Goal: Task Accomplishment & Management: Manage account settings

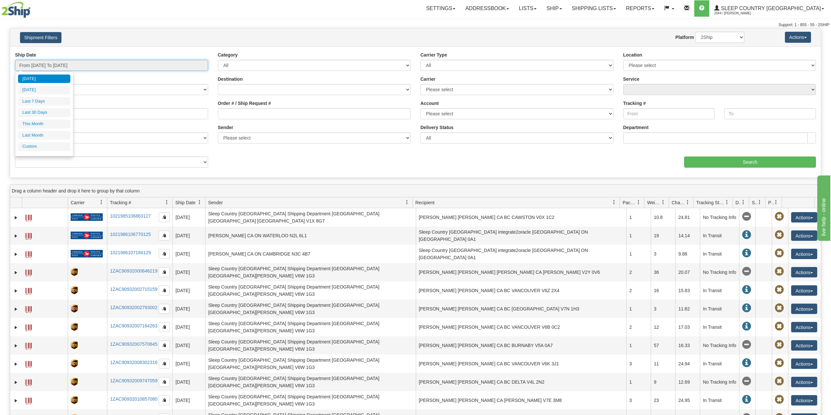
click at [59, 66] on input "From 10/01/2025 To 10/02/2025" at bounding box center [111, 65] width 193 height 11
click at [50, 114] on li "Last 30 Days" at bounding box center [44, 112] width 52 height 9
type input "From 09/03/2025 To 10/02/2025"
click at [58, 112] on input "Reference / PO" at bounding box center [111, 113] width 193 height 11
paste input "9002H983211"
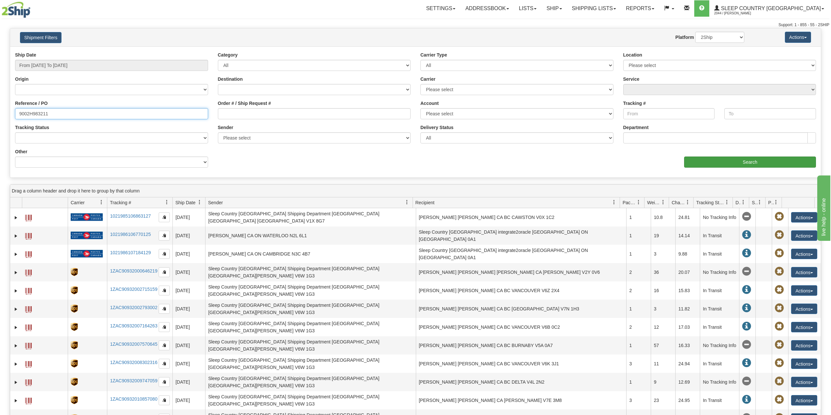
type input "9002H983211"
click at [711, 165] on input "Search" at bounding box center [750, 162] width 132 height 11
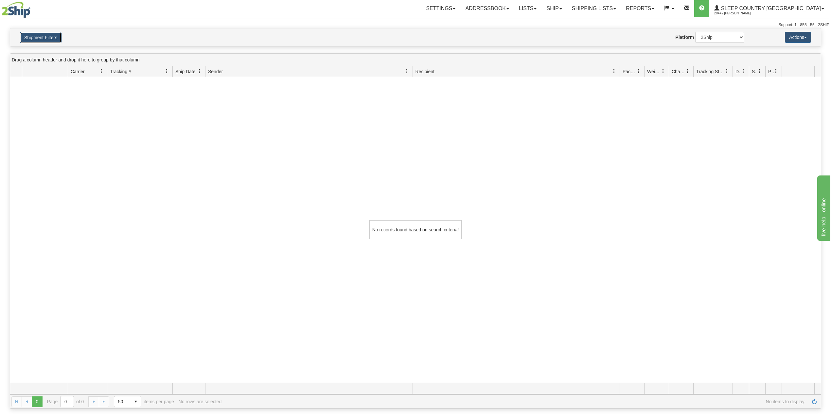
click at [45, 37] on button "Shipment Filters" at bounding box center [41, 37] width 42 height 11
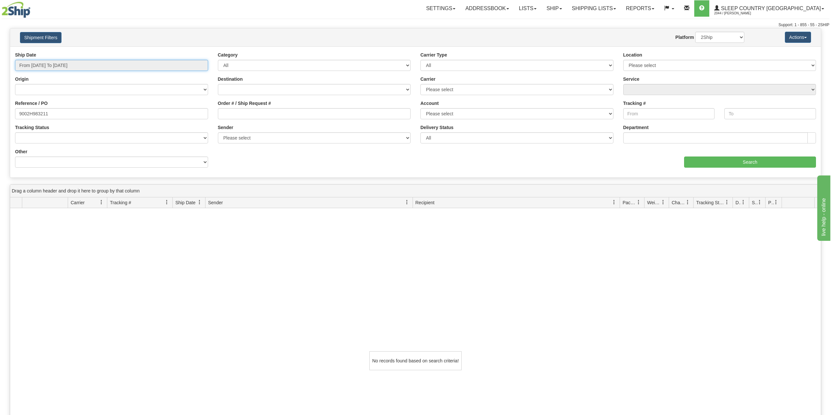
click at [56, 67] on input "From 09/03/2025 To 10/02/2025" at bounding box center [111, 65] width 193 height 11
type input "10/01/2025"
type input "09/26/2025"
type input "[DATE]"
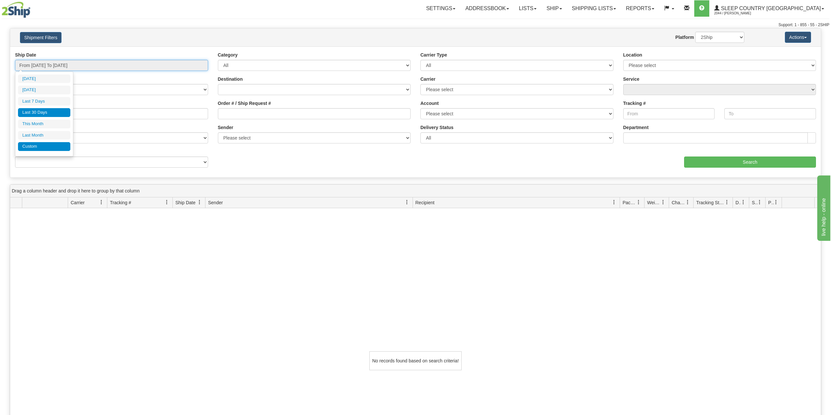
type input "09/01/2025"
type input "09/30/2025"
type input "09/03/2025"
type input "[DATE]"
click at [37, 148] on li "Custom" at bounding box center [44, 146] width 52 height 9
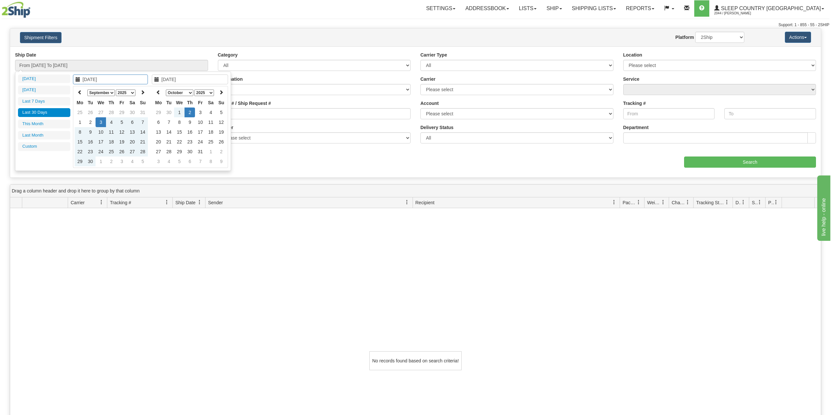
type input "09/01/2025"
type input "09/30/2025"
type input "09/03/2025"
type input "[DATE]"
click at [78, 91] on icon at bounding box center [80, 92] width 5 height 5
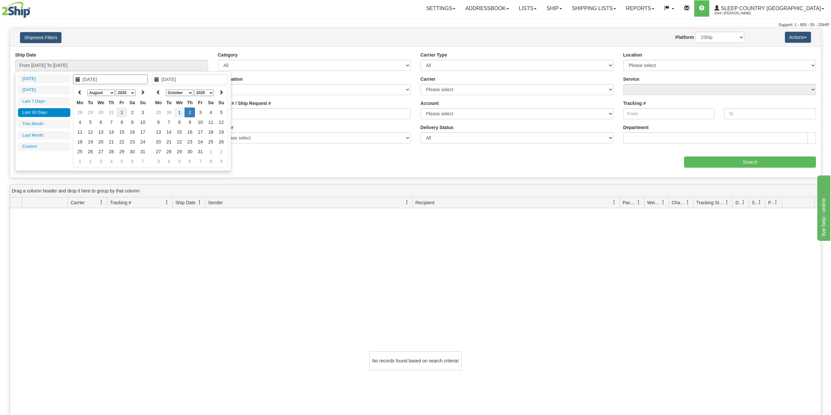
type input "08/01/2025"
click at [122, 110] on td "1" at bounding box center [121, 113] width 10 height 10
type input "[DATE]"
click at [190, 110] on td "2" at bounding box center [189, 113] width 10 height 10
type input "From 08/01/2025 To 10/02/2025"
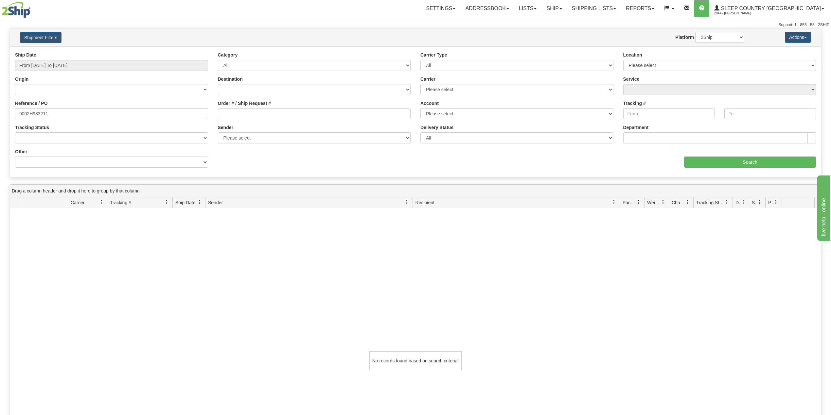
click at [114, 121] on div "Reference / PO 9002H983211" at bounding box center [111, 112] width 203 height 24
click at [117, 114] on input "9002H983211" at bounding box center [111, 113] width 193 height 11
click at [708, 162] on input "Search" at bounding box center [750, 162] width 132 height 11
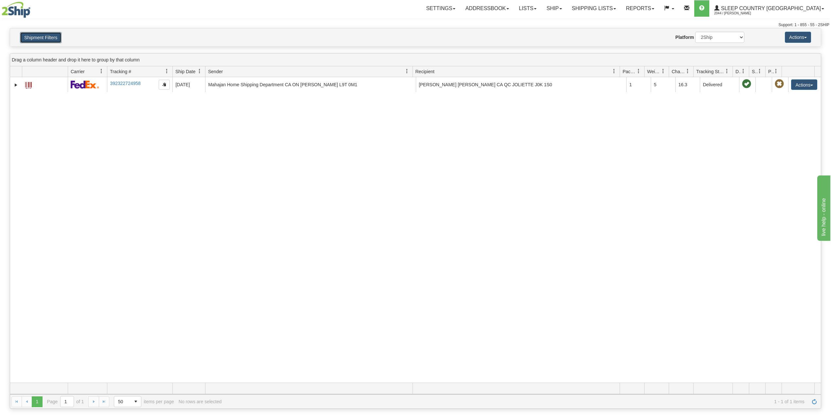
click at [55, 37] on button "Shipment Filters" at bounding box center [41, 37] width 42 height 11
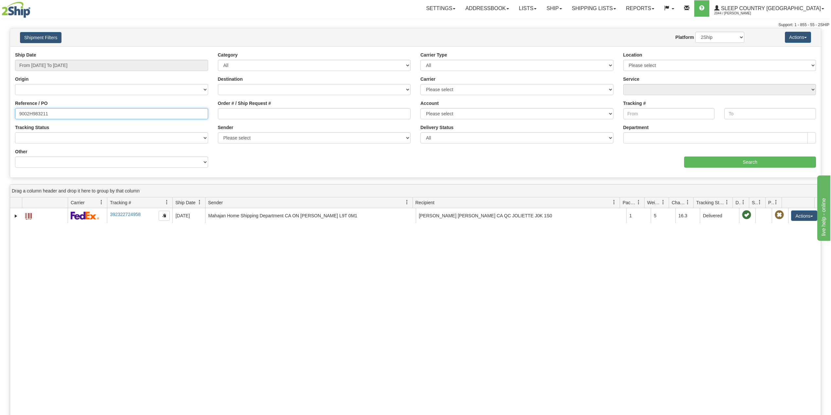
click at [33, 117] on input "9002H983211" at bounding box center [111, 113] width 193 height 11
paste input "0H991665"
click at [712, 161] on input "Search" at bounding box center [750, 162] width 132 height 11
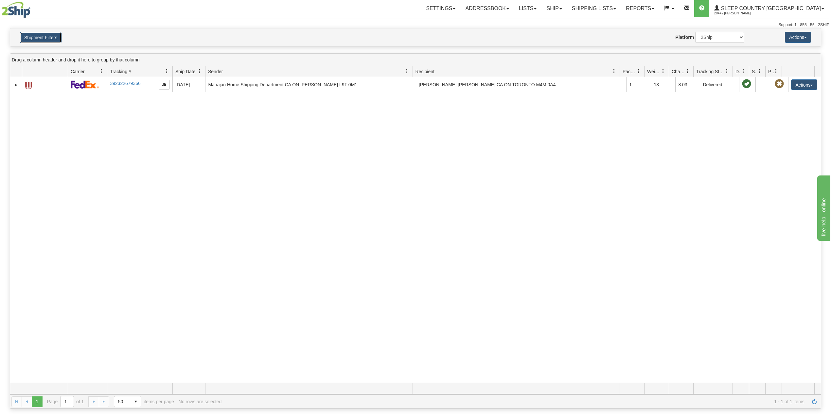
drag, startPoint x: 50, startPoint y: 40, endPoint x: 57, endPoint y: 97, distance: 57.6
click at [50, 41] on button "Shipment Filters" at bounding box center [41, 37] width 42 height 11
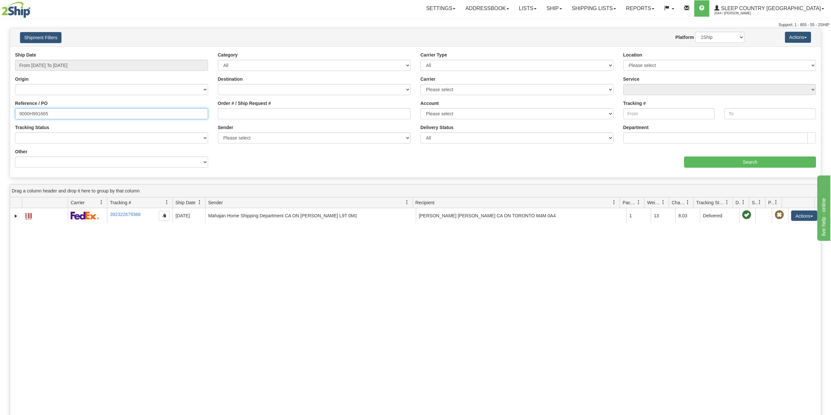
click at [39, 112] on input "9000H991665" at bounding box center [111, 113] width 193 height 11
paste input "2792"
click at [726, 162] on input "Search" at bounding box center [750, 162] width 132 height 11
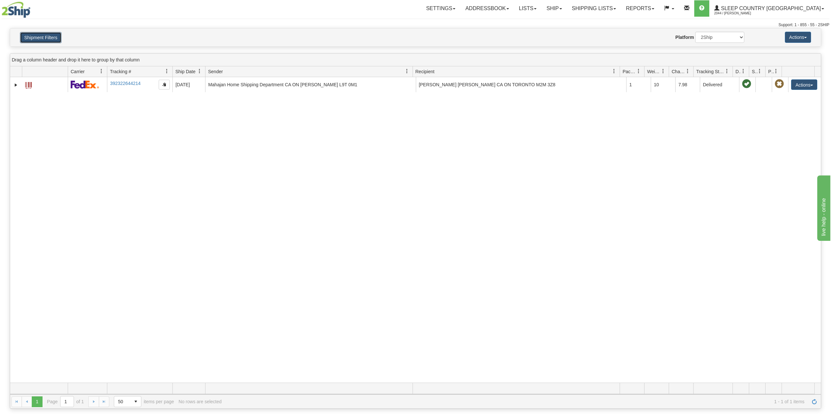
click at [50, 37] on button "Shipment Filters" at bounding box center [41, 37] width 42 height 11
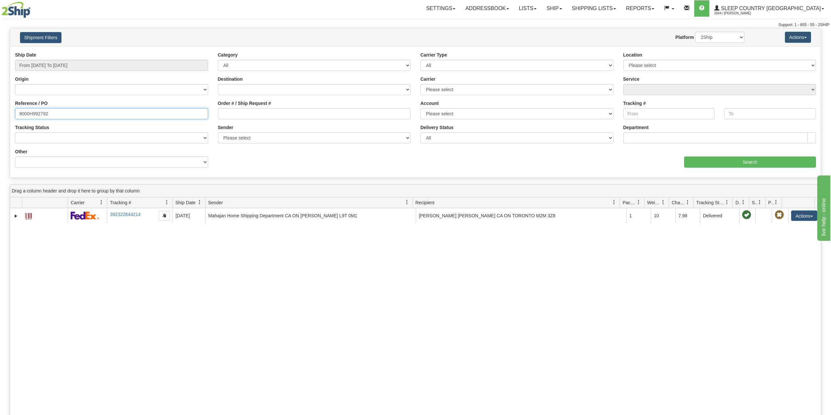
click at [37, 112] on input "9000H992792" at bounding box center [111, 113] width 193 height 11
paste input "2H99147"
click at [721, 162] on input "Search" at bounding box center [750, 162] width 132 height 11
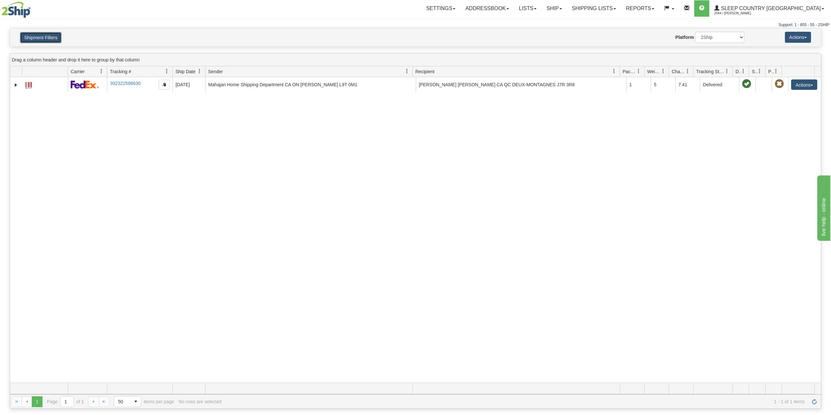
click at [49, 37] on button "Shipment Filters" at bounding box center [41, 37] width 42 height 11
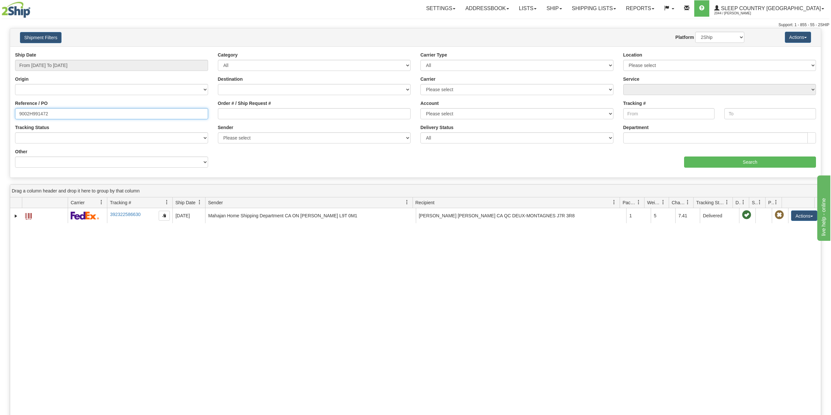
click at [42, 113] on input "9002H991472" at bounding box center [111, 113] width 193 height 11
paste input "0471"
click at [740, 164] on input "Search" at bounding box center [750, 162] width 132 height 11
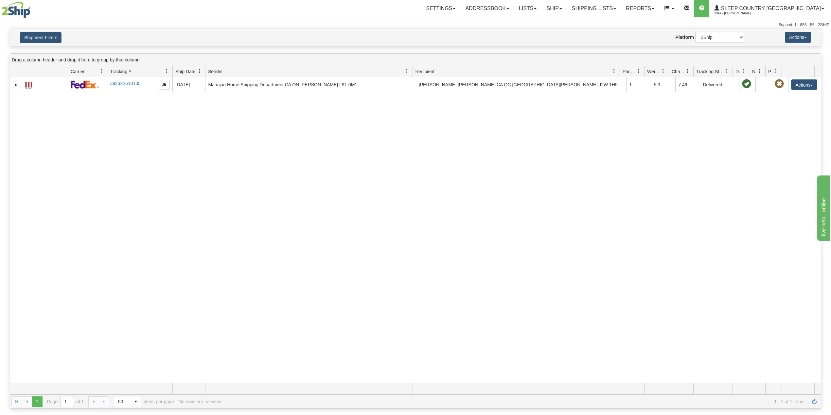
click at [30, 30] on div "Shipment Filters Website Agent Nothing selected Client User Platform 2Ship Impo…" at bounding box center [415, 37] width 810 height 18
click at [38, 39] on button "Shipment Filters" at bounding box center [41, 37] width 42 height 11
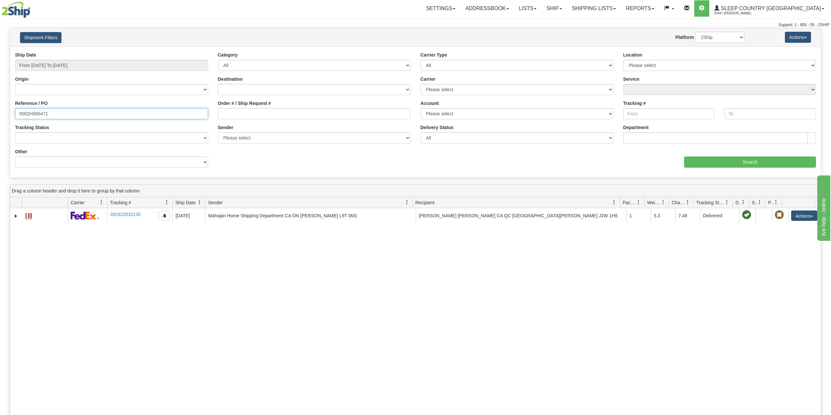
click at [41, 113] on input "9002H990471" at bounding box center [111, 113] width 193 height 11
paste input "0H994700"
click at [716, 163] on input "Search" at bounding box center [750, 162] width 132 height 11
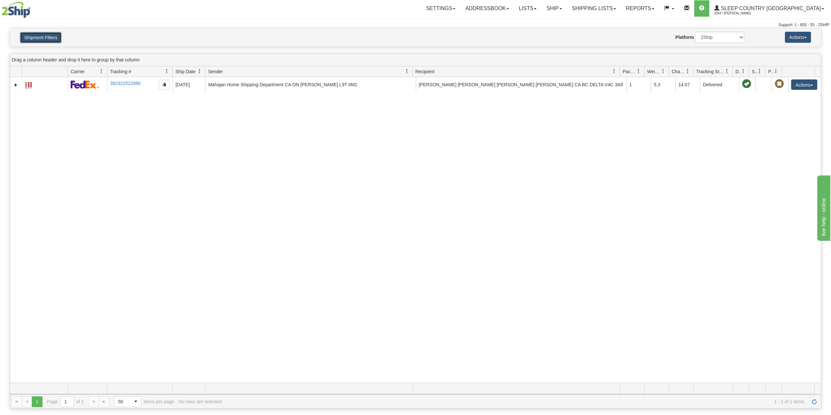
click at [55, 33] on button "Shipment Filters" at bounding box center [41, 37] width 42 height 11
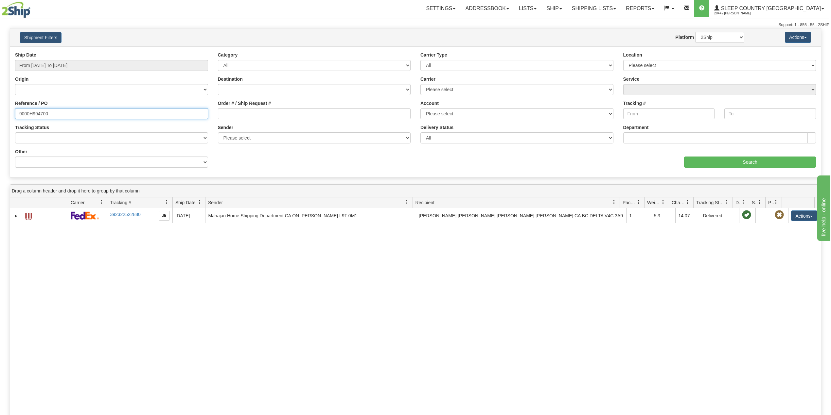
click at [42, 115] on input "9000H994700" at bounding box center [111, 113] width 193 height 11
paste input "2H994332"
click at [707, 158] on input "Search" at bounding box center [750, 162] width 132 height 11
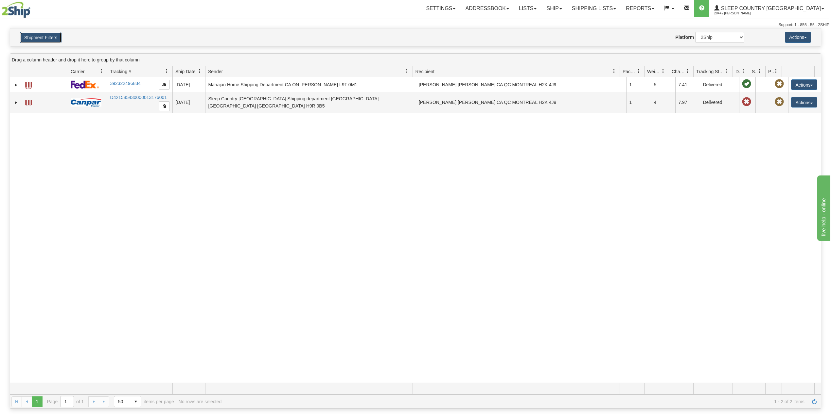
click at [47, 39] on button "Shipment Filters" at bounding box center [41, 37] width 42 height 11
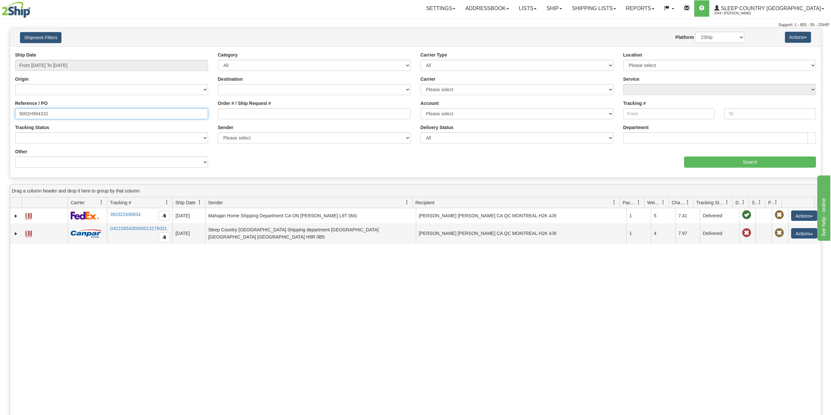
click at [36, 116] on input "9002H994332" at bounding box center [111, 113] width 193 height 11
paste input "8I01734"
click at [711, 164] on input "Search" at bounding box center [750, 162] width 132 height 11
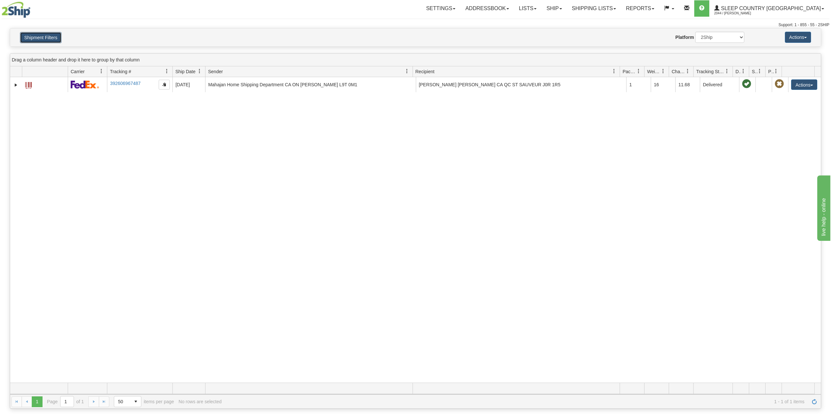
click at [39, 42] on button "Shipment Filters" at bounding box center [41, 37] width 42 height 11
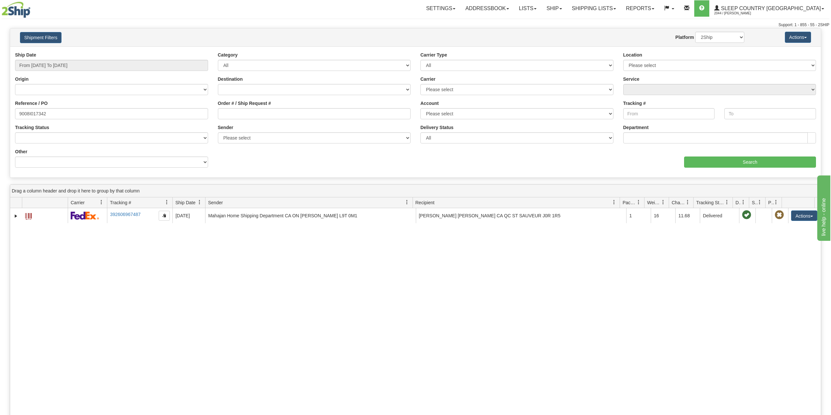
click at [30, 108] on div "Reference / PO 9008I017342" at bounding box center [111, 109] width 193 height 19
click at [31, 114] on input "9008I017342" at bounding box center [111, 113] width 193 height 11
paste input "0I016478"
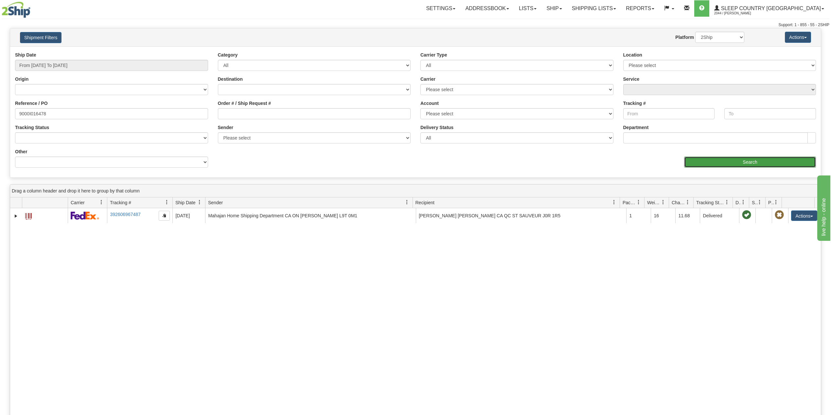
click at [731, 162] on input "Search" at bounding box center [750, 162] width 132 height 11
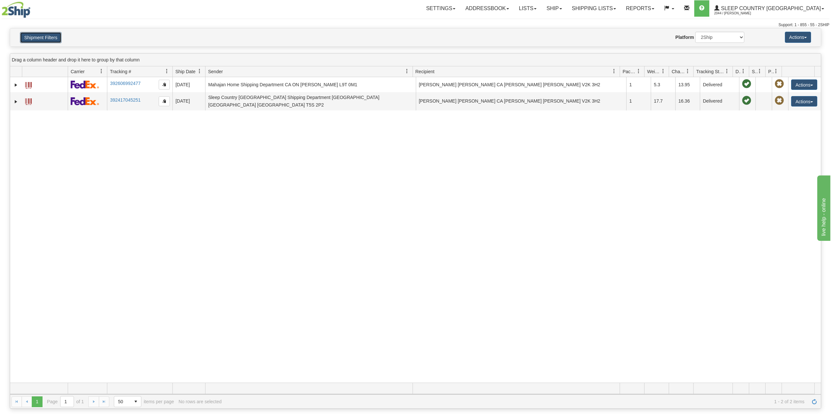
click at [34, 40] on button "Shipment Filters" at bounding box center [41, 37] width 42 height 11
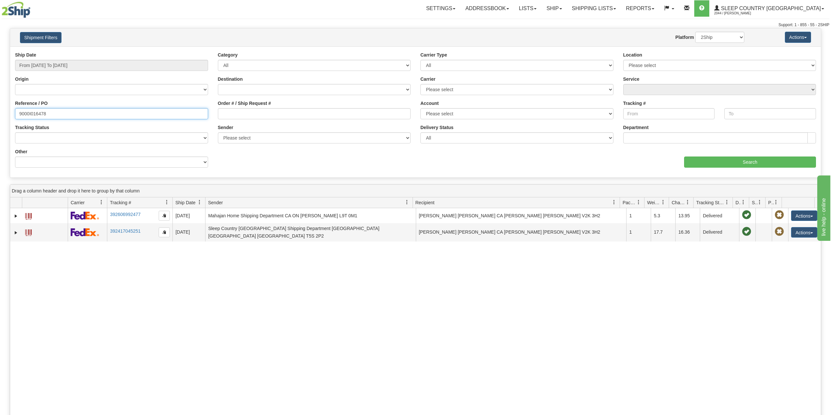
click at [38, 114] on input "9000I016478" at bounding box center [111, 113] width 193 height 11
paste input "4034"
click at [747, 161] on input "Search" at bounding box center [750, 162] width 132 height 11
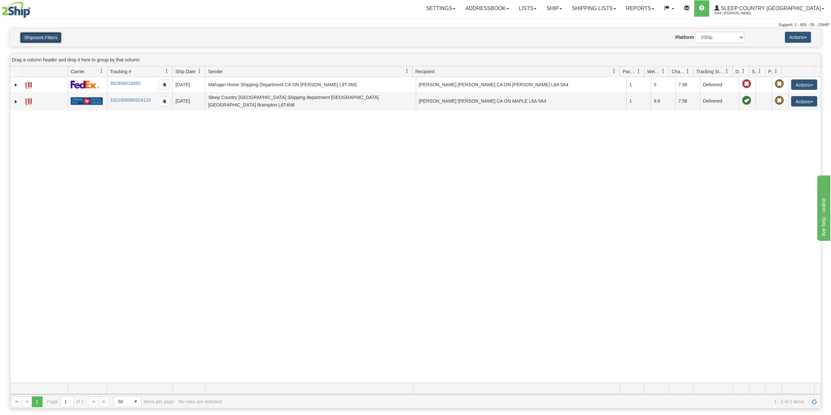
click at [51, 39] on button "Shipment Filters" at bounding box center [41, 37] width 42 height 11
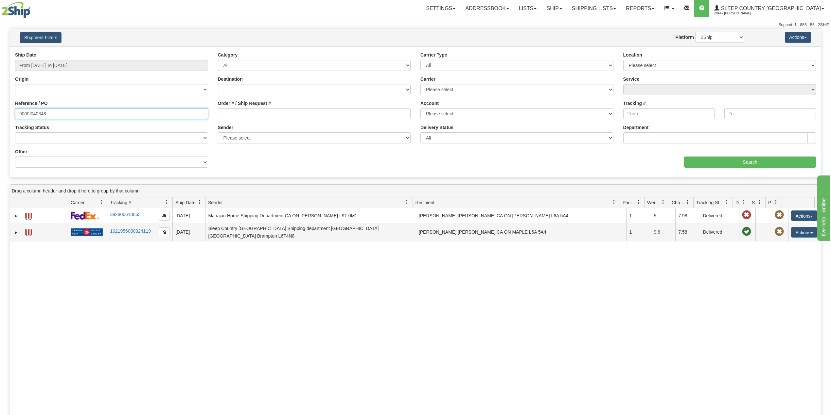
click at [38, 116] on input "9000I040348" at bounding box center [111, 113] width 193 height 11
paste input "129"
click at [745, 162] on input "Search" at bounding box center [750, 162] width 132 height 11
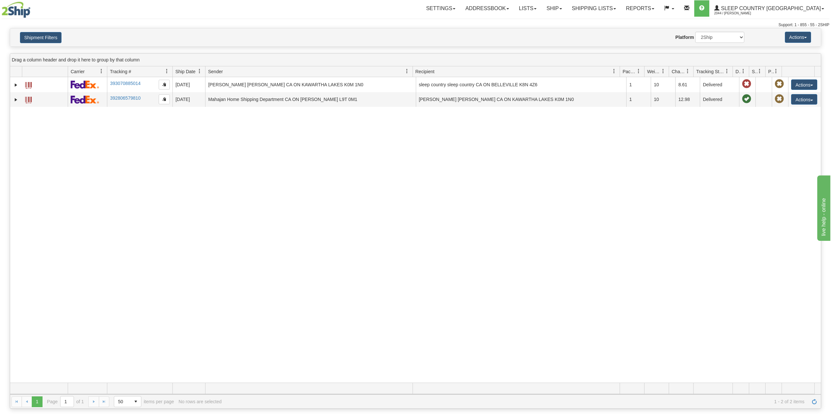
drag, startPoint x: 192, startPoint y: 208, endPoint x: 191, endPoint y: 215, distance: 7.3
click at [194, 207] on div "31601648 2044 393070885014 09/10/2025 09/10/2025 01:48:02 PM SUSAN WILSON SUSAN…" at bounding box center [415, 230] width 810 height 306
click at [50, 35] on button "Shipment Filters" at bounding box center [41, 37] width 42 height 11
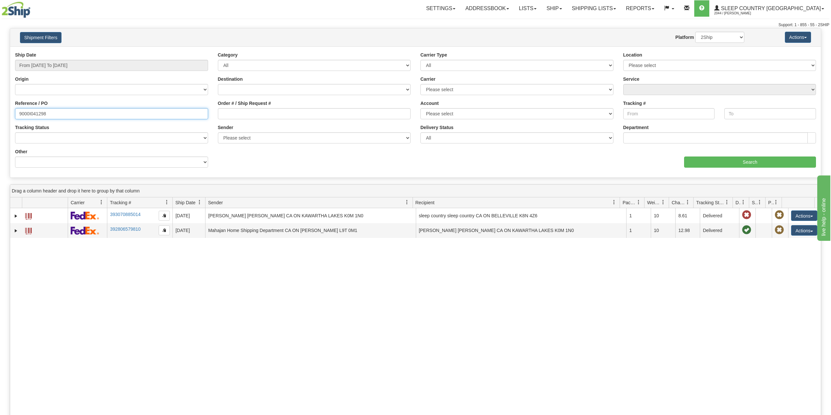
click at [38, 113] on input "9000I041298" at bounding box center [111, 113] width 193 height 11
drag, startPoint x: 38, startPoint y: 113, endPoint x: 42, endPoint y: 114, distance: 4.0
click at [39, 113] on input "9000I041298" at bounding box center [111, 113] width 193 height 11
paste input "38282"
click at [759, 165] on input "Search" at bounding box center [750, 162] width 132 height 11
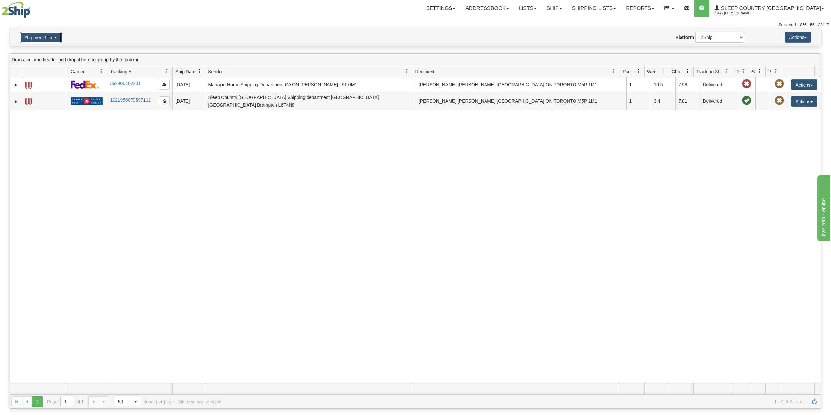
click at [50, 36] on button "Shipment Filters" at bounding box center [41, 37] width 42 height 11
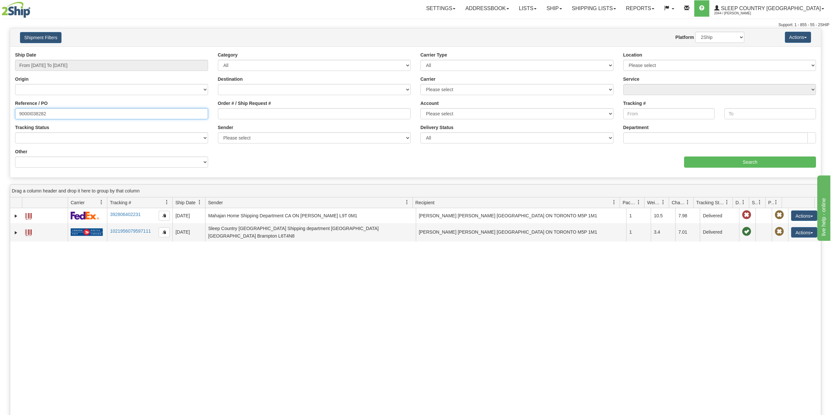
click at [33, 112] on input "9000I038282" at bounding box center [111, 113] width 193 height 11
paste input "2I040153"
click at [711, 157] on input "Search" at bounding box center [750, 162] width 132 height 11
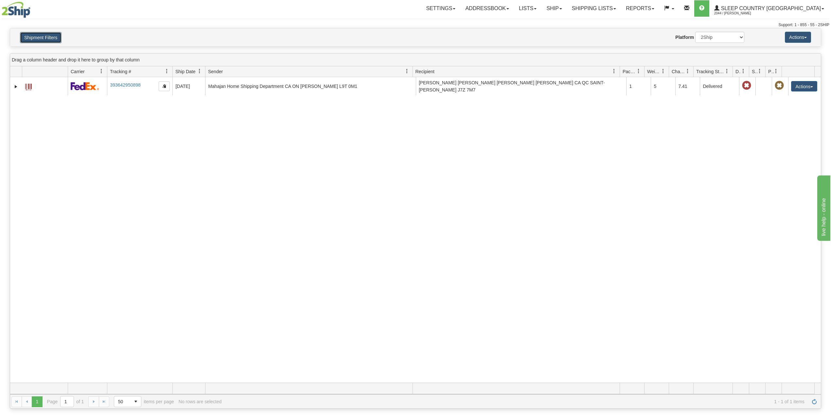
click at [49, 35] on button "Shipment Filters" at bounding box center [41, 37] width 42 height 11
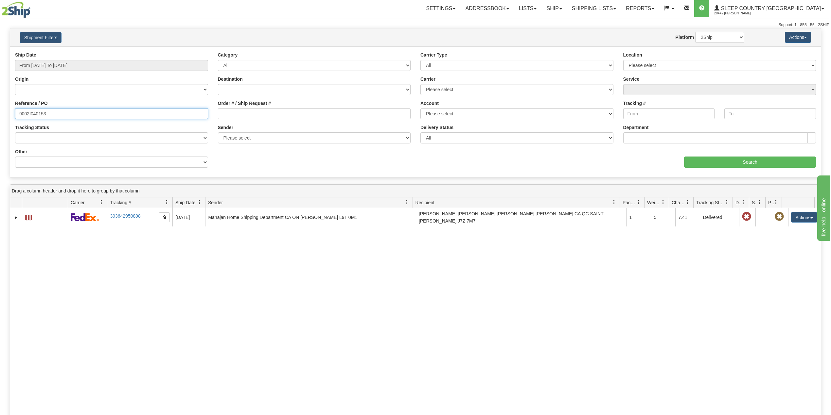
click at [38, 113] on input "9002I040153" at bounding box center [111, 113] width 193 height 11
paste input "30568"
click at [717, 160] on input "Search" at bounding box center [750, 162] width 132 height 11
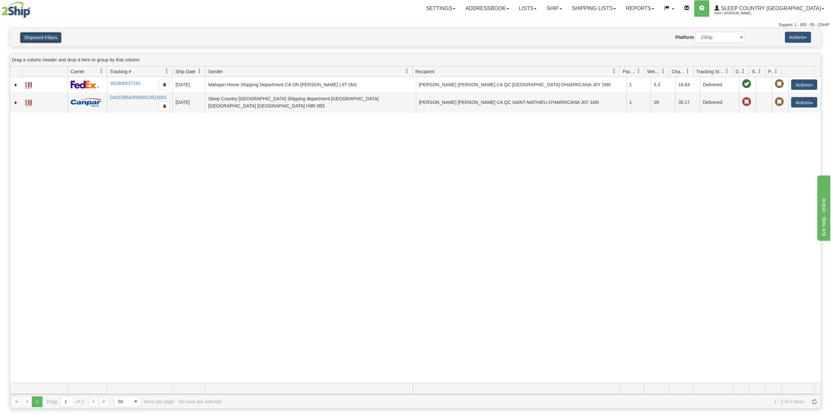
click at [47, 37] on button "Shipment Filters" at bounding box center [41, 37] width 42 height 11
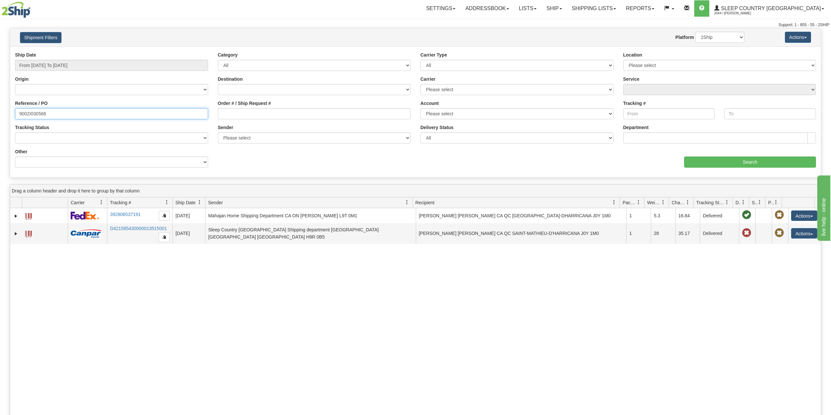
click at [40, 113] on input "9002I030568" at bounding box center [111, 113] width 193 height 11
paste input "0I054292"
click at [712, 167] on input "Search" at bounding box center [750, 162] width 132 height 11
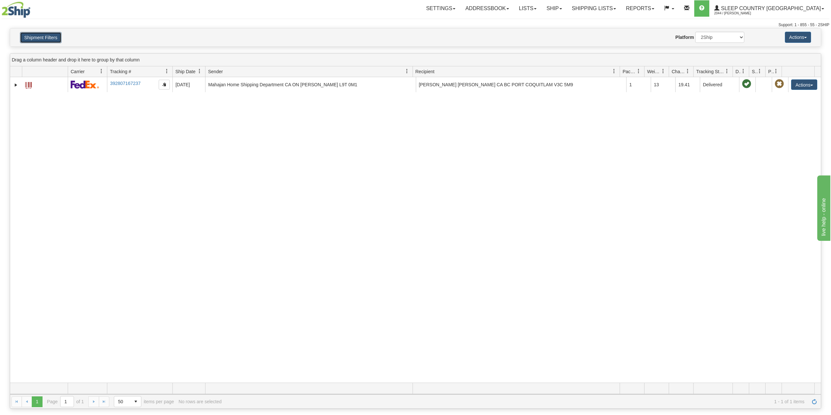
click at [33, 39] on button "Shipment Filters" at bounding box center [41, 37] width 42 height 11
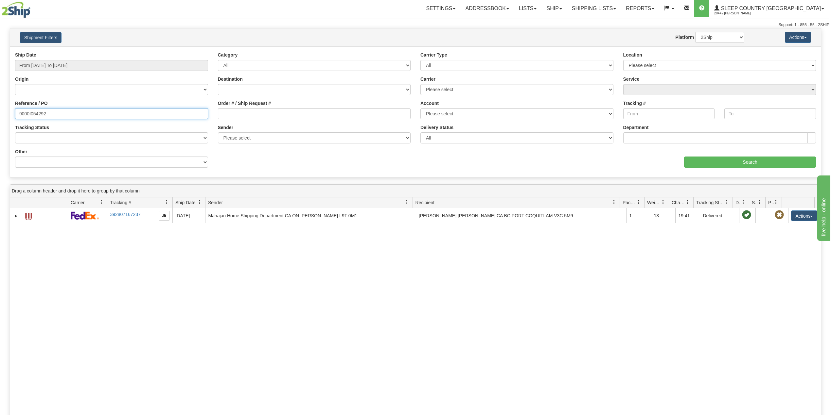
click at [38, 113] on input "9000I054292" at bounding box center [111, 113] width 193 height 11
paste input "8I078819"
click at [709, 164] on input "Search" at bounding box center [750, 162] width 132 height 11
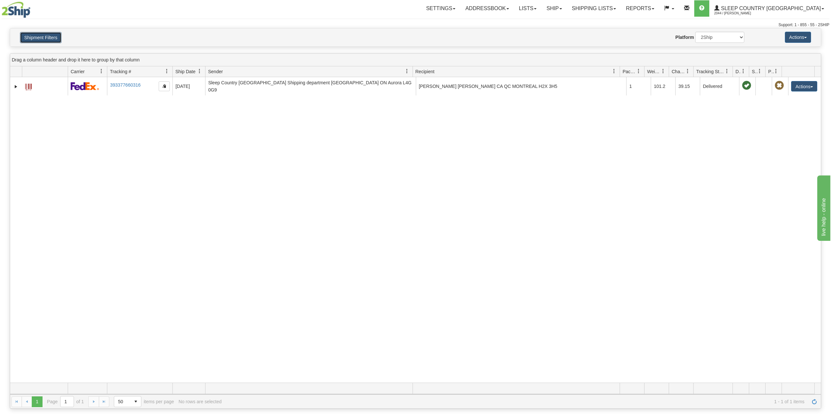
click at [54, 42] on button "Shipment Filters" at bounding box center [41, 37] width 42 height 11
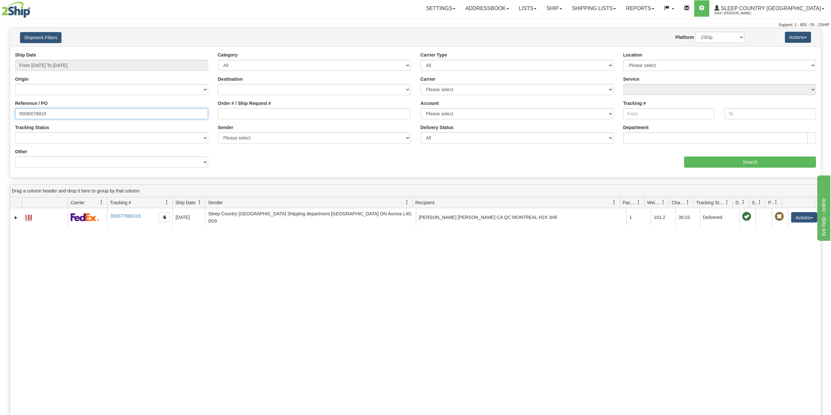
click at [33, 112] on input "9008I078819" at bounding box center [111, 113] width 193 height 11
paste input "7I080337"
click at [713, 158] on input "Search" at bounding box center [750, 162] width 132 height 11
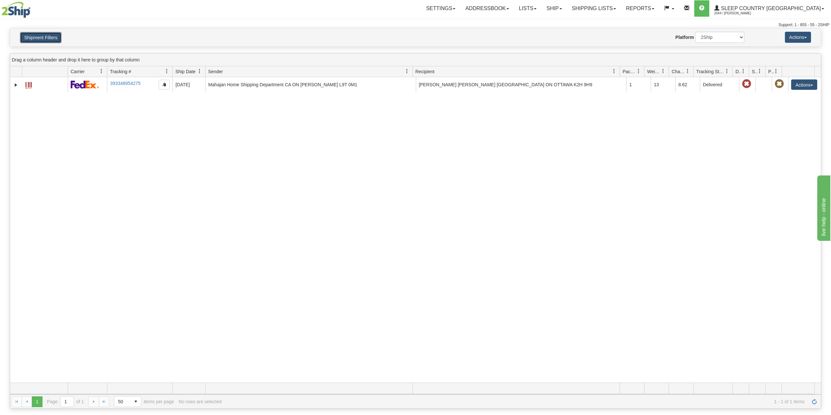
click at [40, 37] on button "Shipment Filters" at bounding box center [41, 37] width 42 height 11
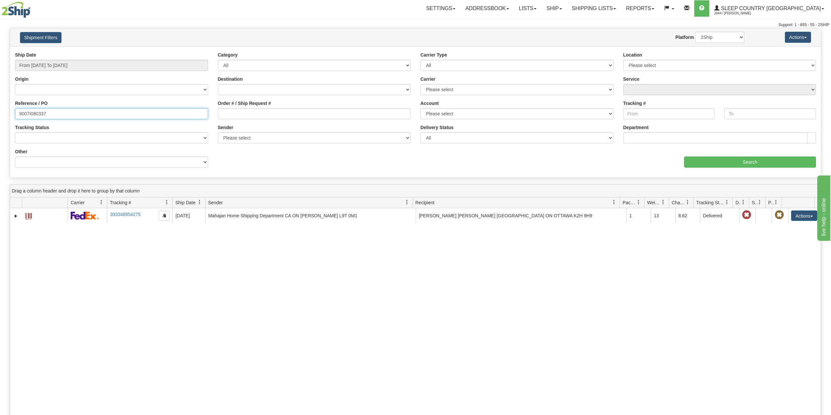
click at [40, 115] on input "9007I080337" at bounding box center [111, 113] width 193 height 11
paste input "2I079368"
click at [720, 169] on div "Ship Date From 08/01/2025 To 10/02/2025 Category All Inbound Outbound Carrier T…" at bounding box center [415, 112] width 810 height 121
click at [721, 164] on input "Search" at bounding box center [750, 162] width 132 height 11
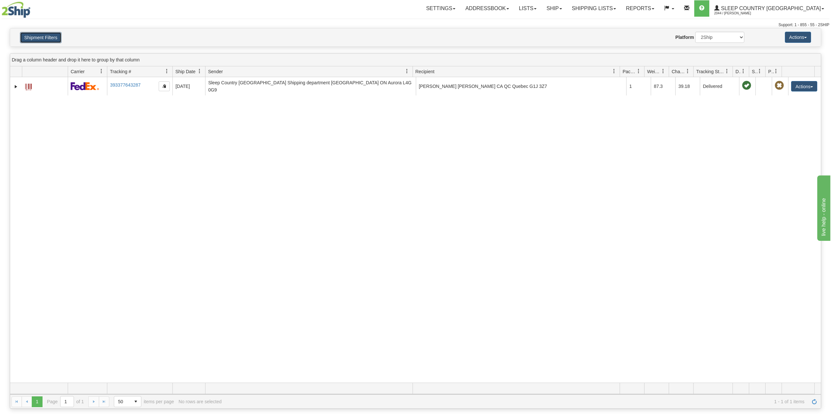
click at [50, 36] on button "Shipment Filters" at bounding box center [41, 37] width 42 height 11
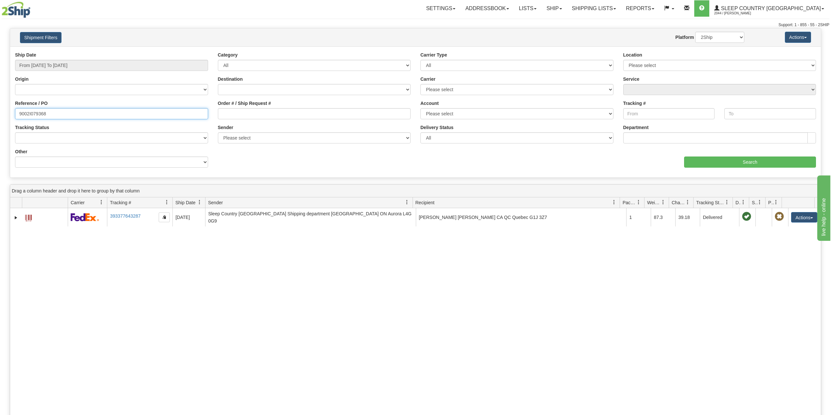
click at [39, 112] on input "9002I079368" at bounding box center [111, 113] width 193 height 11
paste input "0I08398"
click at [723, 163] on input "Search" at bounding box center [750, 162] width 132 height 11
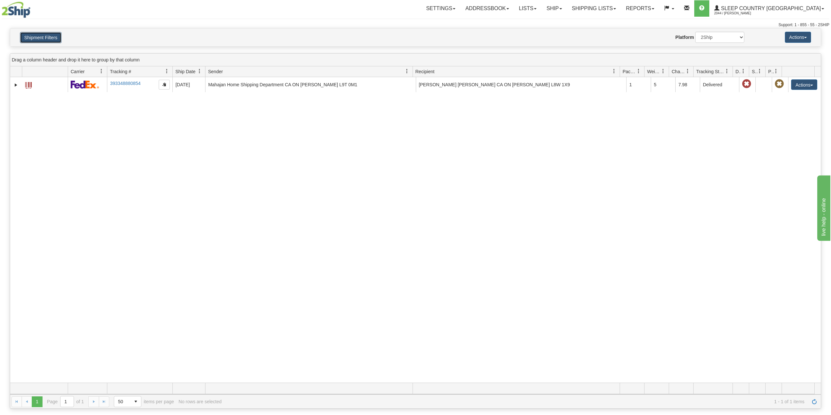
click at [54, 38] on button "Shipment Filters" at bounding box center [41, 37] width 42 height 11
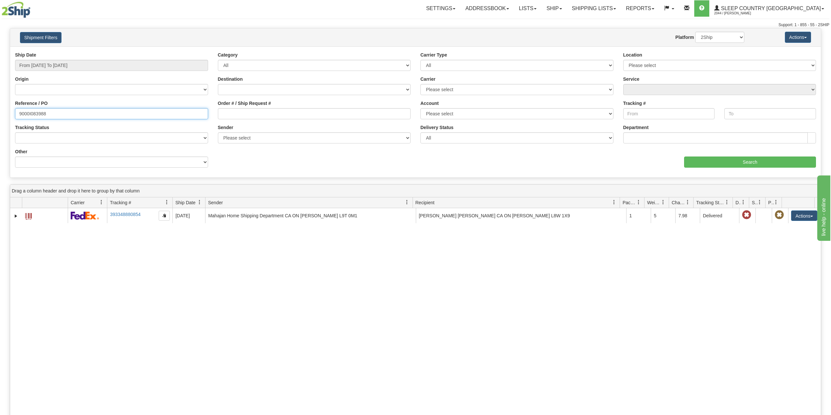
click at [33, 112] on input "9000I083988" at bounding box center [111, 113] width 193 height 11
click at [34, 112] on input "9000I083988" at bounding box center [111, 113] width 193 height 11
paste input "103200"
click at [703, 161] on input "Search" at bounding box center [750, 162] width 132 height 11
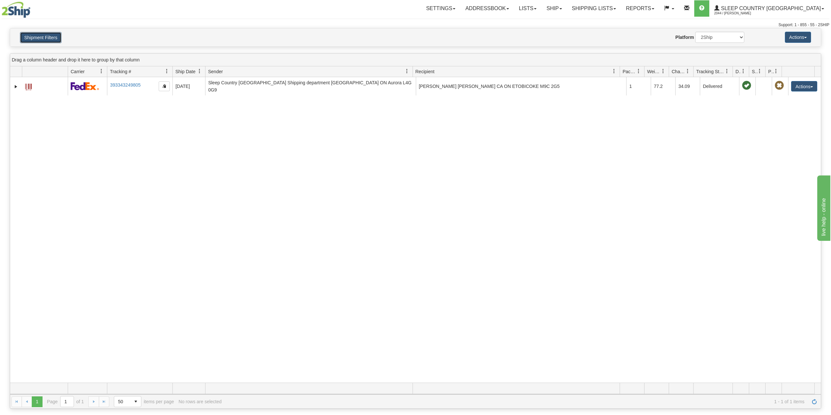
click at [33, 40] on button "Shipment Filters" at bounding box center [41, 37] width 42 height 11
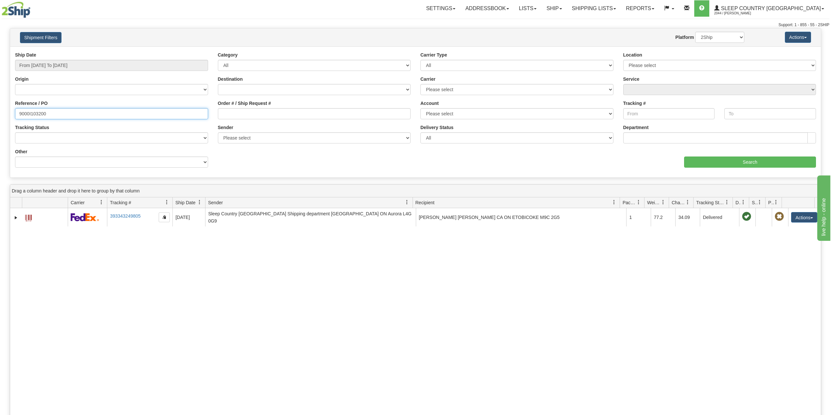
click at [37, 114] on input "9000I103200" at bounding box center [111, 113] width 193 height 11
paste input "03865"
type input "9000I038650"
click at [721, 164] on input "Search" at bounding box center [750, 162] width 132 height 11
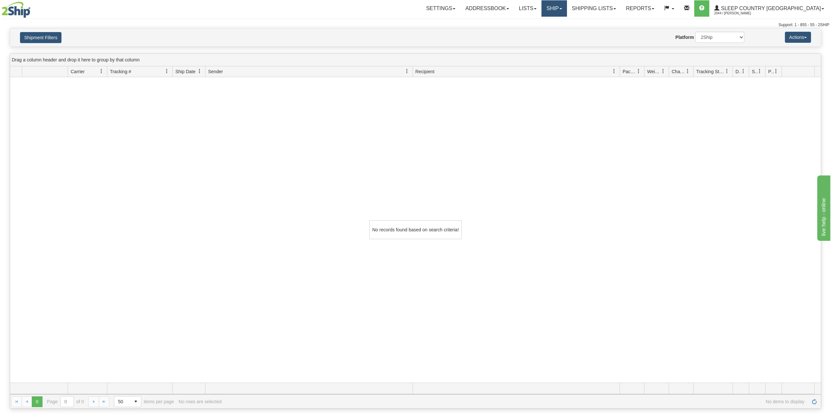
click at [566, 9] on link "Ship" at bounding box center [553, 8] width 25 height 16
click at [566, 34] on link "OnHold / Order Queue" at bounding box center [536, 31] width 59 height 9
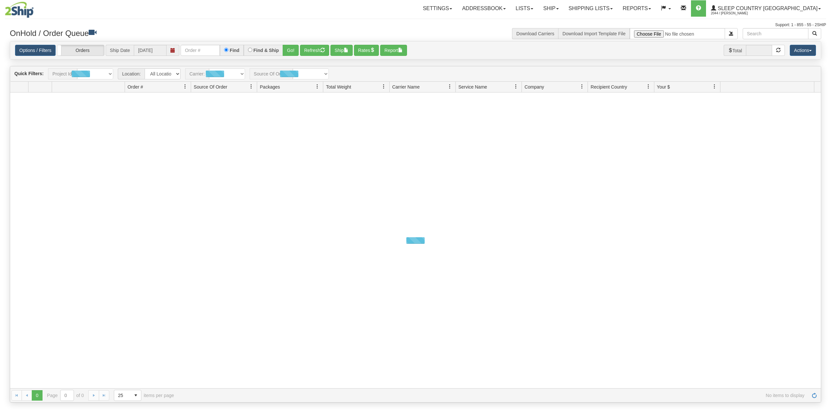
click at [199, 48] on input "text" at bounding box center [200, 50] width 39 height 11
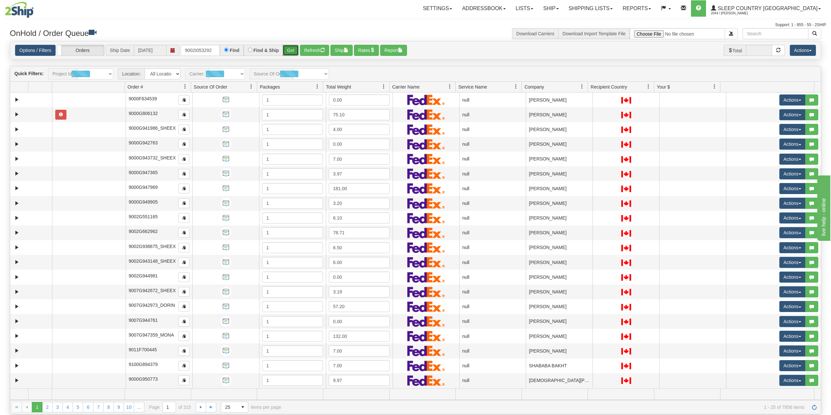
click at [291, 50] on button "Go!" at bounding box center [291, 50] width 16 height 11
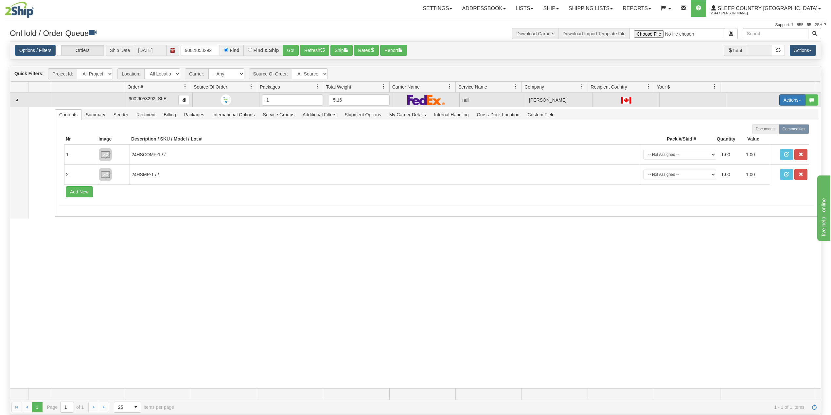
click at [780, 99] on button "Actions" at bounding box center [792, 100] width 26 height 11
click at [757, 148] on span "Delete" at bounding box center [764, 146] width 18 height 5
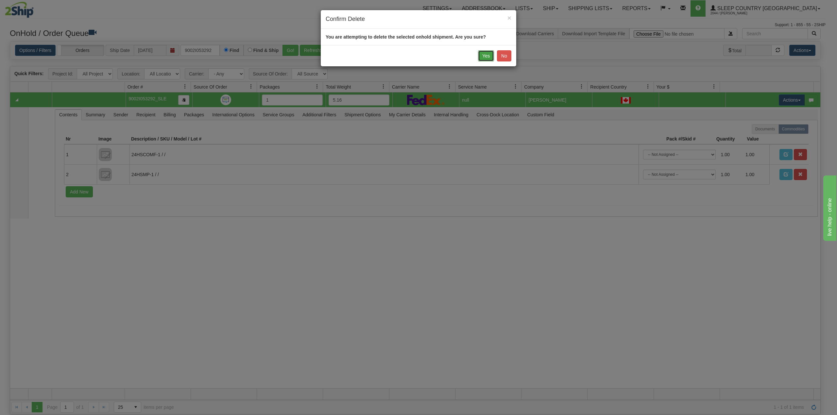
click at [484, 56] on button "Yes" at bounding box center [486, 55] width 16 height 11
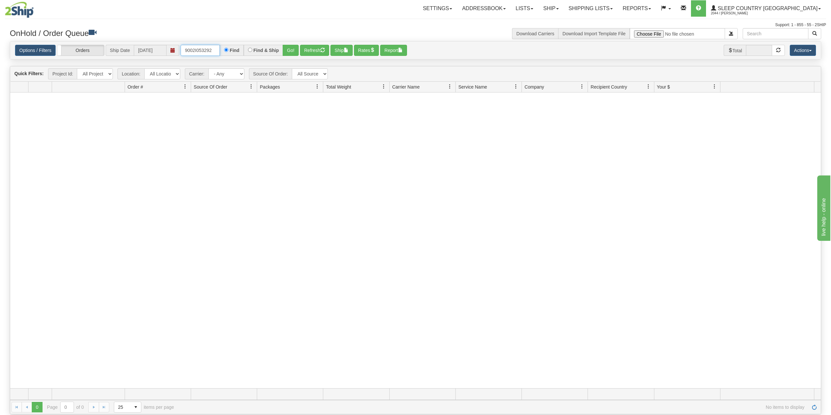
click at [203, 51] on input "9002I053292" at bounding box center [200, 50] width 39 height 11
paste input "0I053435"
click at [294, 46] on button "Go!" at bounding box center [291, 50] width 16 height 11
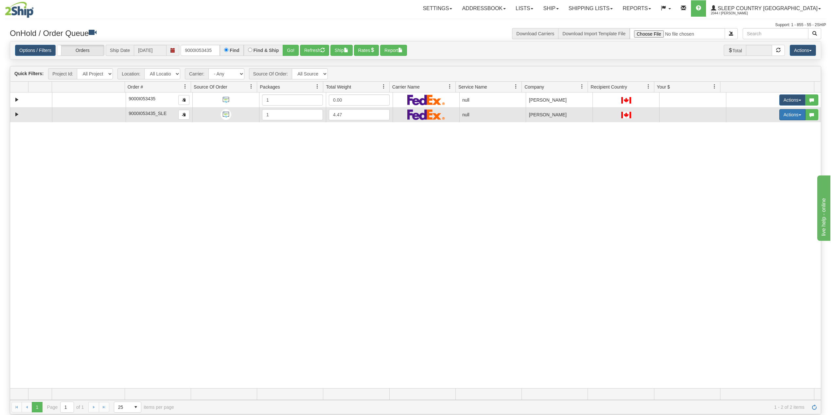
click at [780, 116] on button "Actions" at bounding box center [792, 114] width 26 height 11
click at [758, 161] on span "Delete" at bounding box center [764, 161] width 18 height 5
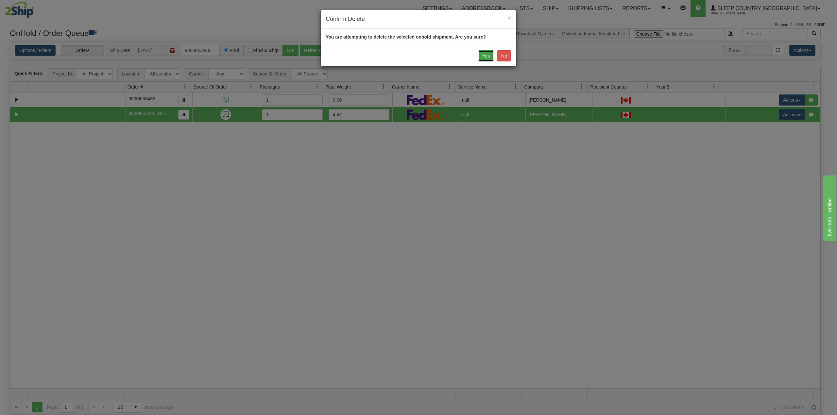
click at [487, 56] on button "Yes" at bounding box center [486, 55] width 16 height 11
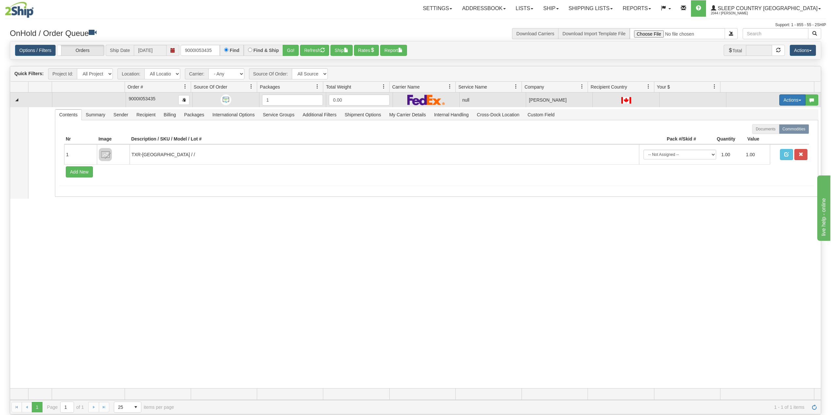
click at [779, 97] on button "Actions" at bounding box center [792, 100] width 26 height 11
click at [755, 147] on span "Delete" at bounding box center [764, 146] width 18 height 5
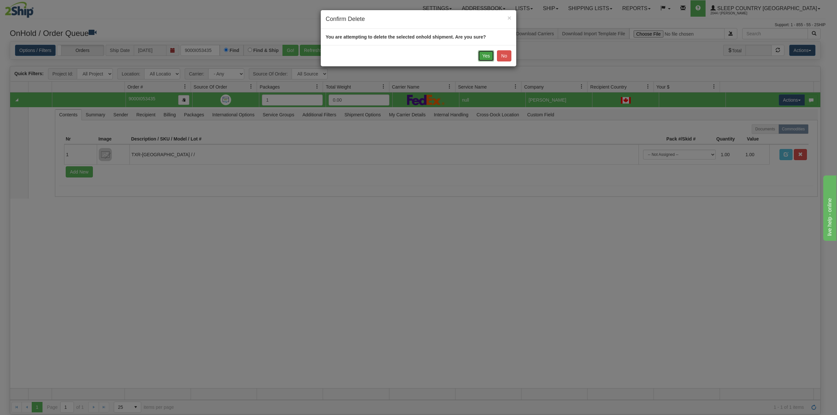
click at [486, 57] on button "Yes" at bounding box center [486, 55] width 16 height 11
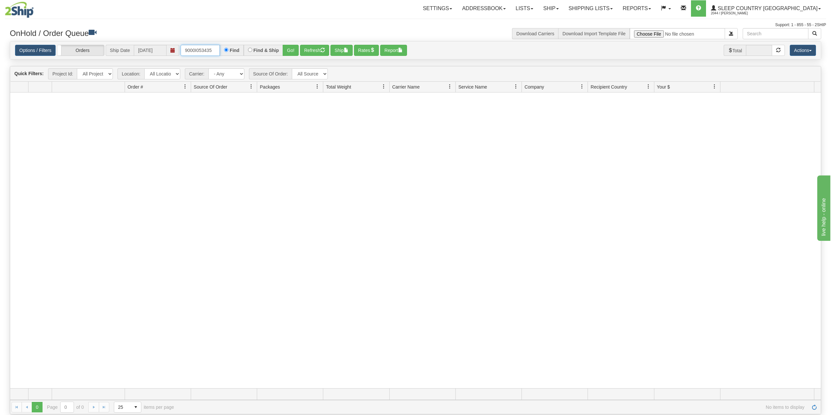
click at [205, 51] on input "9000I053435" at bounding box center [200, 50] width 39 height 11
paste input "81706"
type input "9000I081706"
click at [288, 48] on button "Go!" at bounding box center [291, 50] width 16 height 11
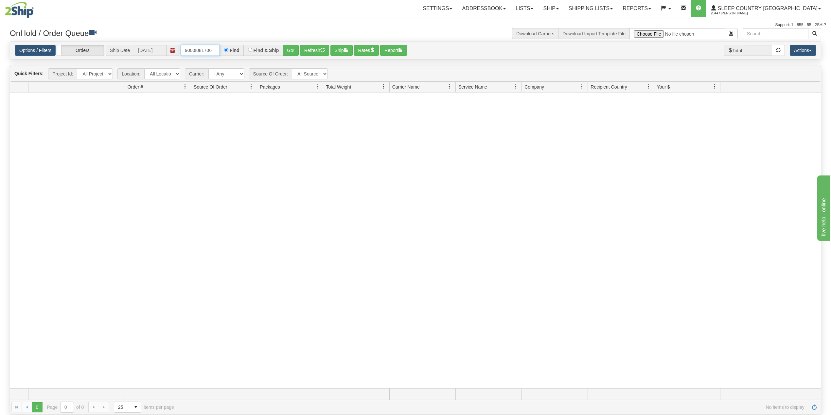
click at [218, 50] on input "9000I081706" at bounding box center [200, 50] width 39 height 11
click at [216, 48] on input "9000I081706" at bounding box center [200, 50] width 39 height 11
click at [293, 47] on button "Go!" at bounding box center [291, 50] width 16 height 11
click at [617, 4] on link "Shipping lists" at bounding box center [590, 8] width 54 height 16
click at [614, 28] on link "Search Shipment History" at bounding box center [585, 31] width 64 height 9
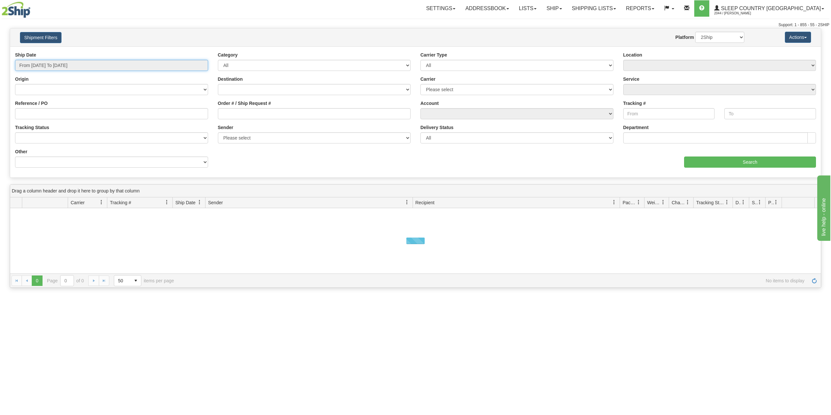
click at [50, 67] on input "From 10/01/2025 To 10/02/2025" at bounding box center [111, 65] width 193 height 11
click at [39, 114] on li "Last 30 Days" at bounding box center [44, 112] width 52 height 9
type input "From 09/03/2025 To 10/02/2025"
click at [39, 114] on input "Reference / PO" at bounding box center [111, 113] width 193 height 11
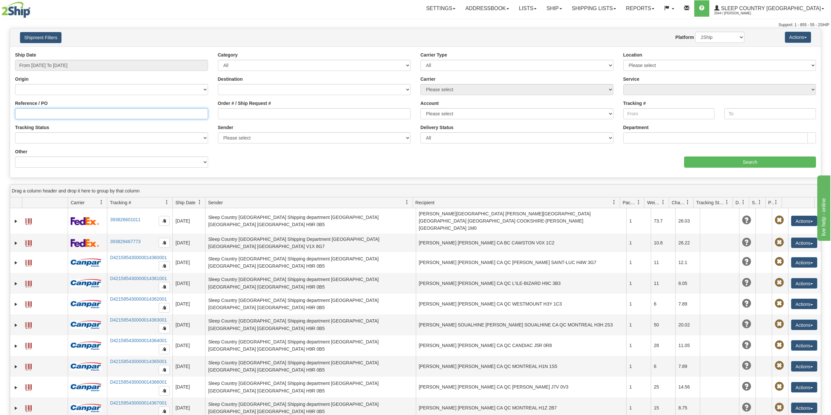
paste input "9000I081706"
type input "9000I081706"
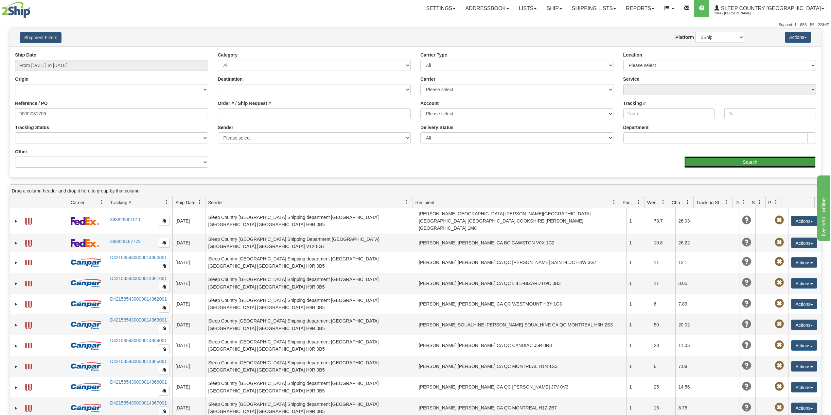
click at [739, 166] on input "Search" at bounding box center [750, 162] width 132 height 11
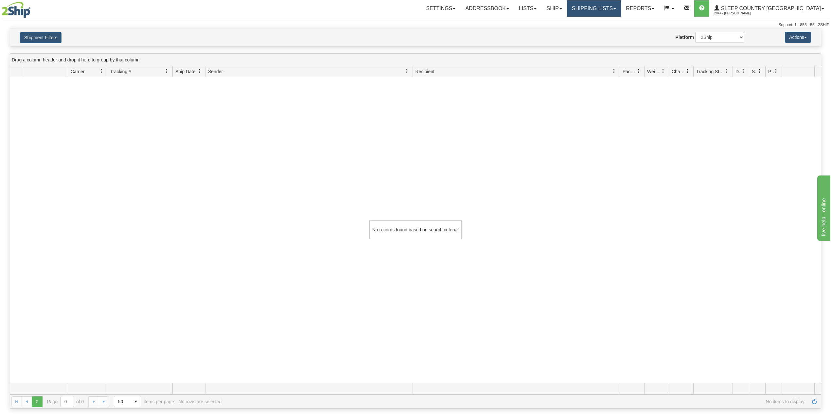
click at [596, 2] on link "Shipping lists" at bounding box center [594, 8] width 54 height 16
click at [566, 5] on link "Ship" at bounding box center [553, 8] width 25 height 16
click at [566, 34] on link "OnHold / Order Queue" at bounding box center [536, 31] width 59 height 9
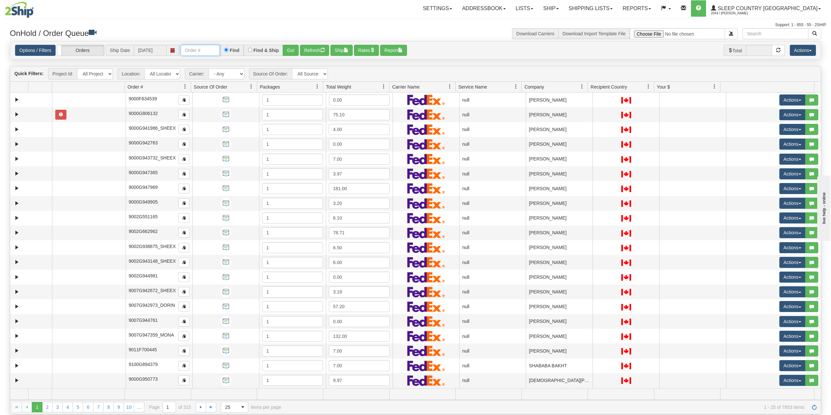
click at [200, 52] on input "text" at bounding box center [200, 50] width 39 height 11
paste input "9000I096678"
click at [290, 52] on button "Go!" at bounding box center [291, 50] width 16 height 11
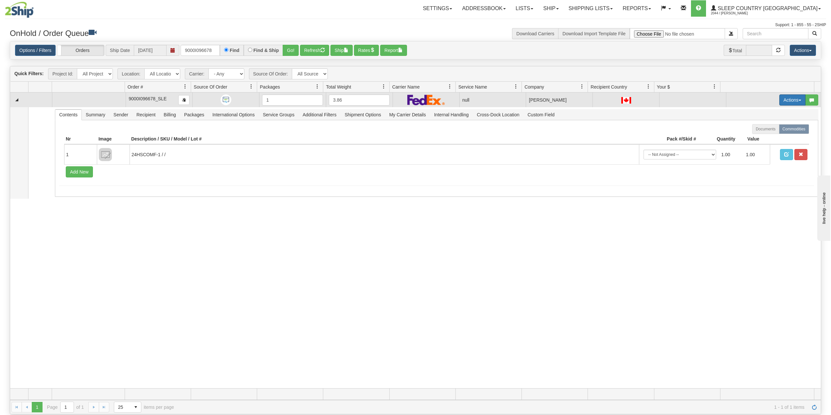
click at [786, 96] on button "Actions" at bounding box center [792, 100] width 26 height 11
click at [757, 147] on span "Delete" at bounding box center [764, 146] width 18 height 5
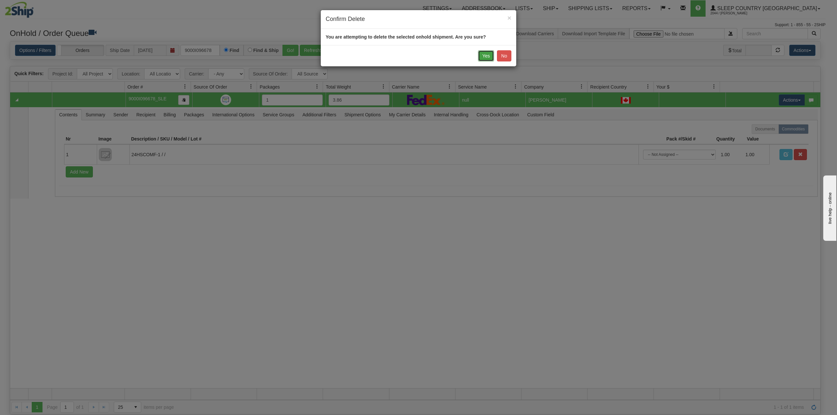
click at [484, 53] on button "Yes" at bounding box center [486, 55] width 16 height 11
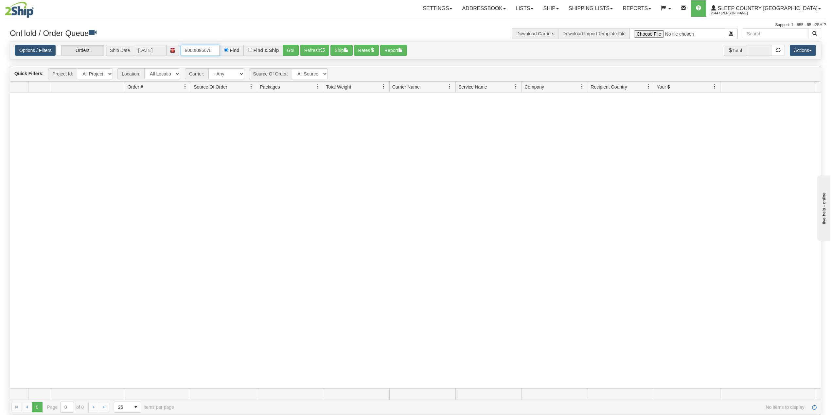
click at [203, 49] on input "9000I096678" at bounding box center [200, 50] width 39 height 11
paste input "104447"
type input "9000I104447"
click at [293, 50] on button "Go!" at bounding box center [291, 50] width 16 height 11
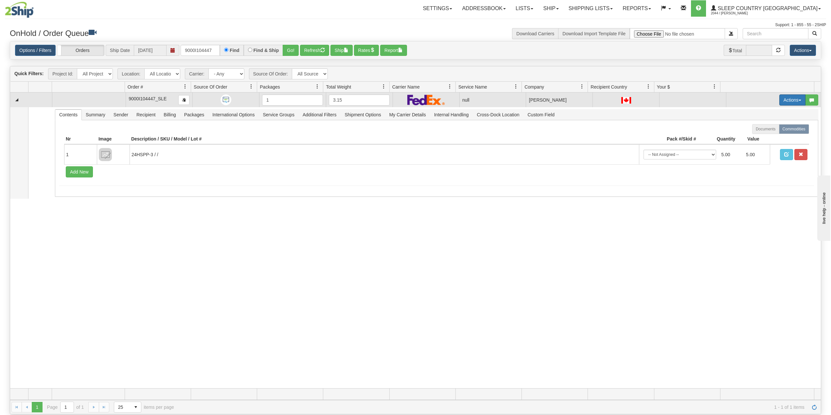
click at [779, 99] on button "Actions" at bounding box center [792, 100] width 26 height 11
click at [759, 147] on span "Delete" at bounding box center [764, 146] width 18 height 5
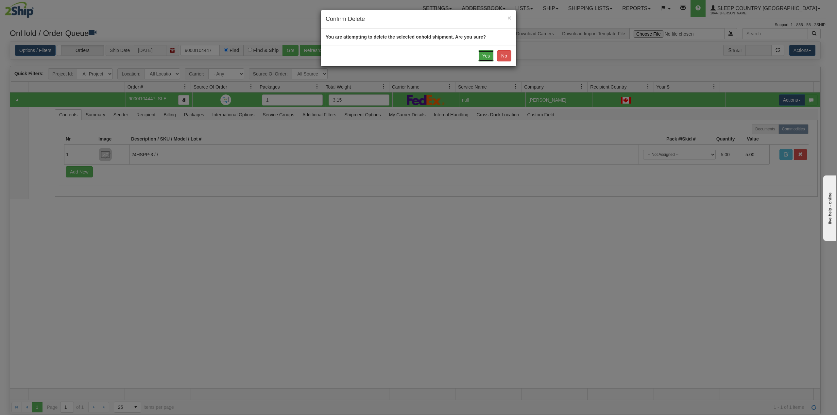
click at [481, 54] on button "Yes" at bounding box center [486, 55] width 16 height 11
